Goal: Information Seeking & Learning: Learn about a topic

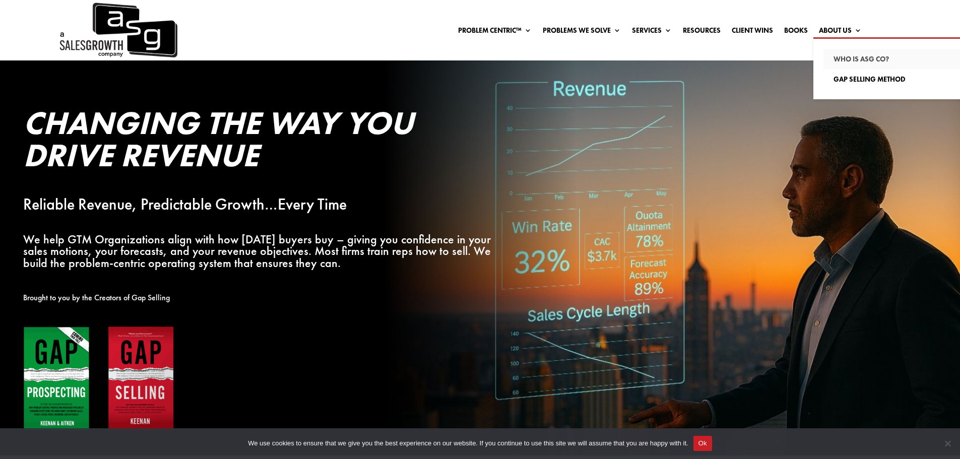
click at [850, 57] on link "Who Is ASG co?" at bounding box center [894, 59] width 141 height 20
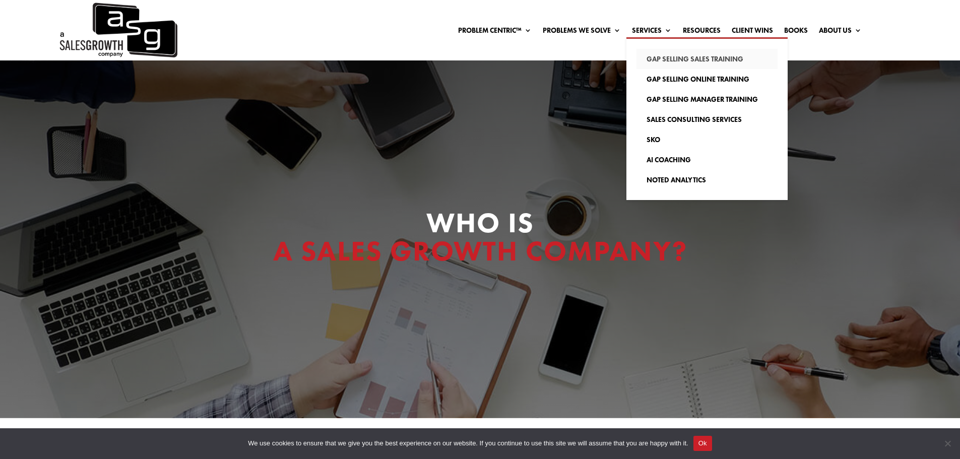
click at [672, 58] on link "Gap Selling Sales Training" at bounding box center [707, 59] width 141 height 20
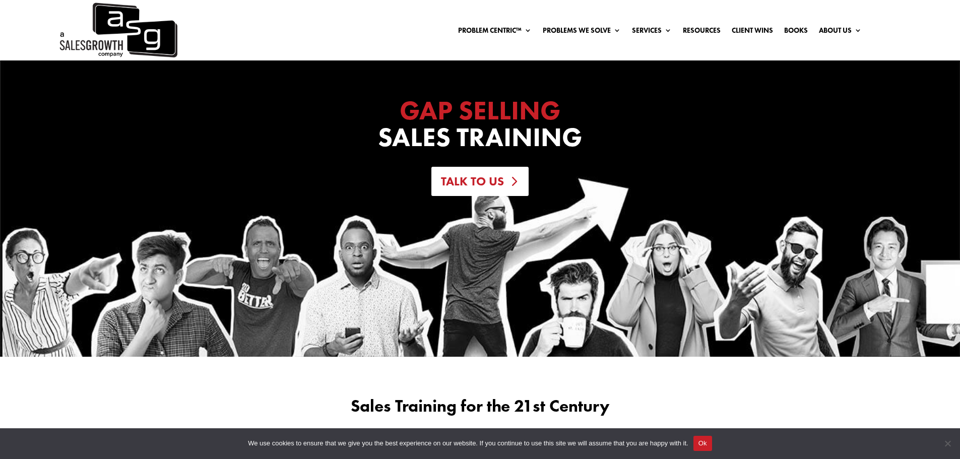
click at [485, 180] on link "Talk To Us" at bounding box center [480, 182] width 97 height 30
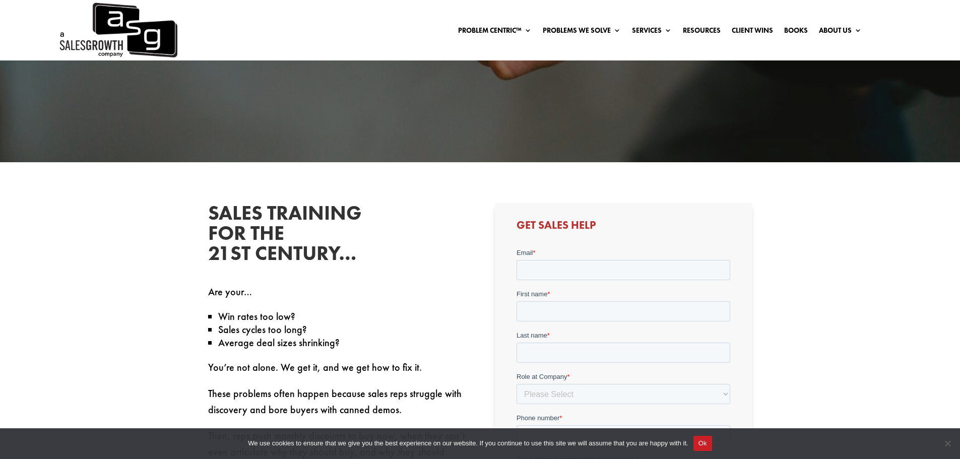
scroll to position [236, 0]
